Goal: Transaction & Acquisition: Subscribe to service/newsletter

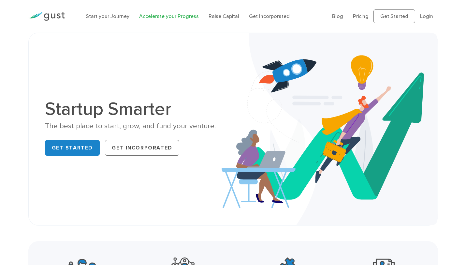
click at [170, 18] on link "Accelerate your Progress" at bounding box center [169, 16] width 60 height 6
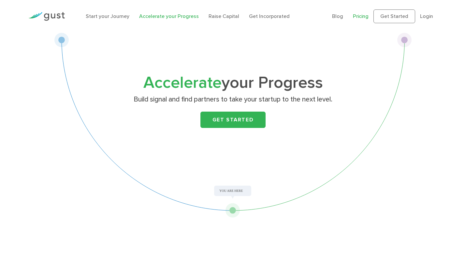
click at [357, 14] on link "Pricing" at bounding box center [361, 16] width 16 height 6
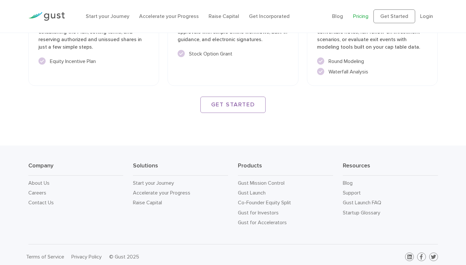
scroll to position [965, 0]
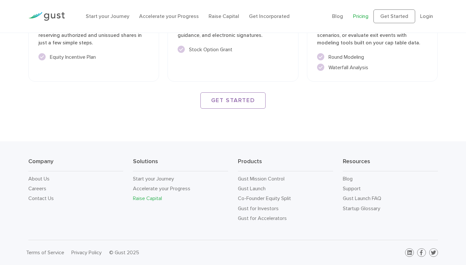
click at [148, 199] on link "Raise Capital" at bounding box center [147, 198] width 29 height 6
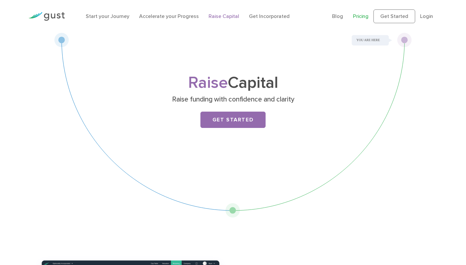
click at [359, 17] on link "Pricing" at bounding box center [361, 16] width 16 height 6
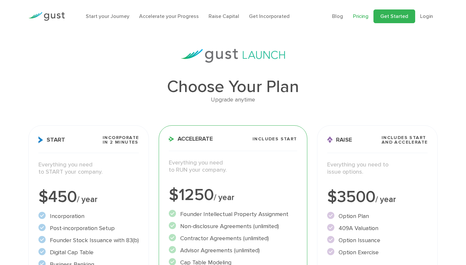
click at [397, 15] on link "Get Started" at bounding box center [395, 16] width 42 height 14
